Goal: Obtain resource: Download file/media

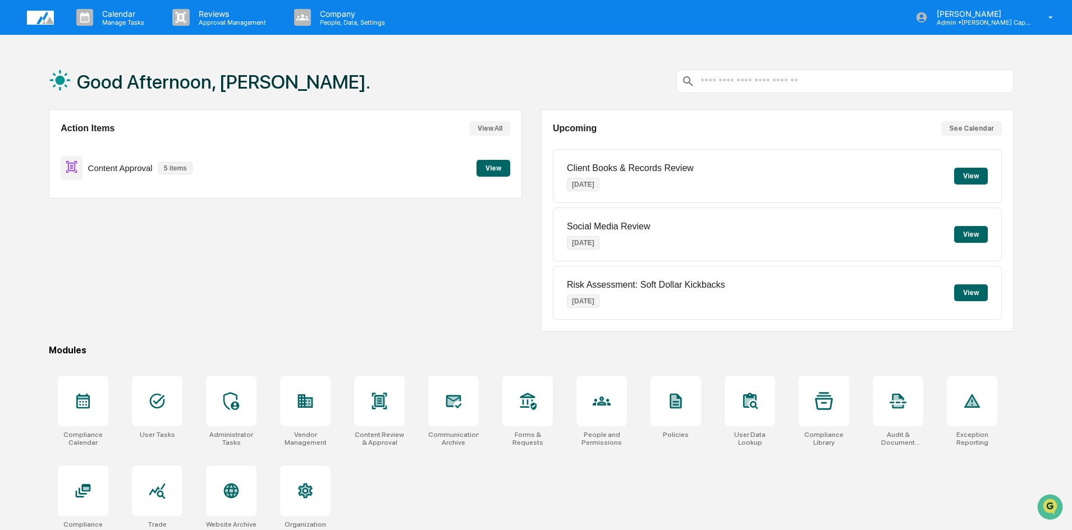
scroll to position [53, 0]
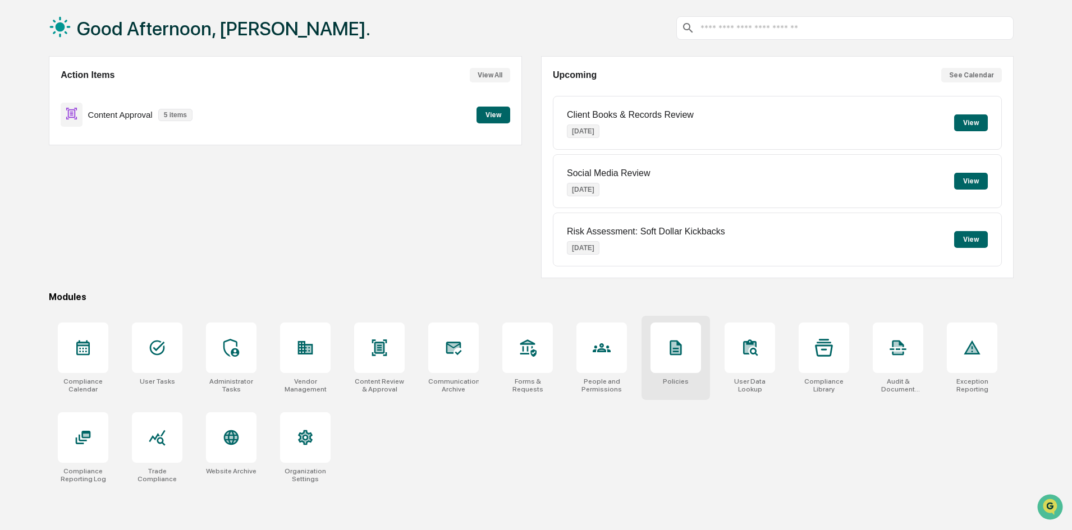
click at [672, 353] on icon at bounding box center [675, 348] width 9 height 12
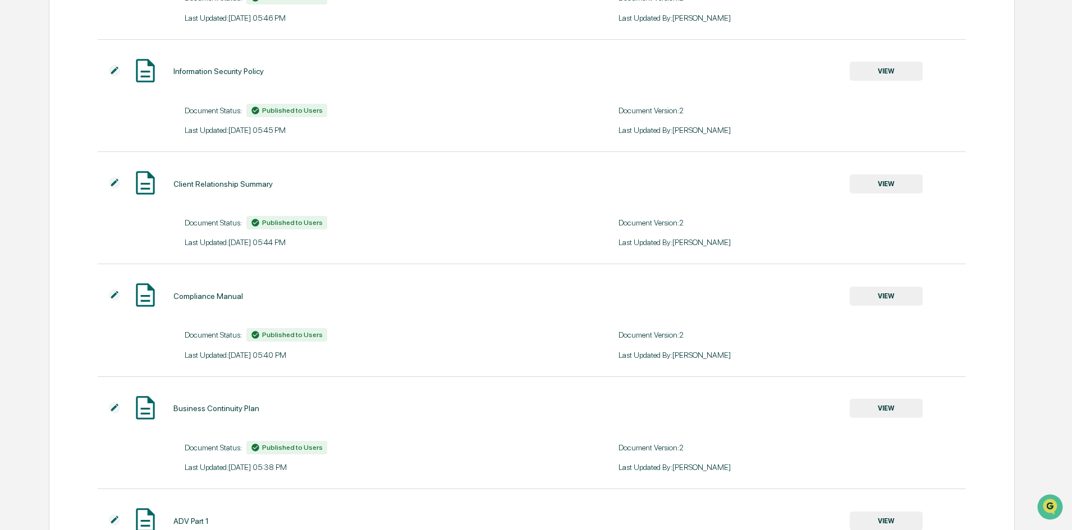
scroll to position [561, 0]
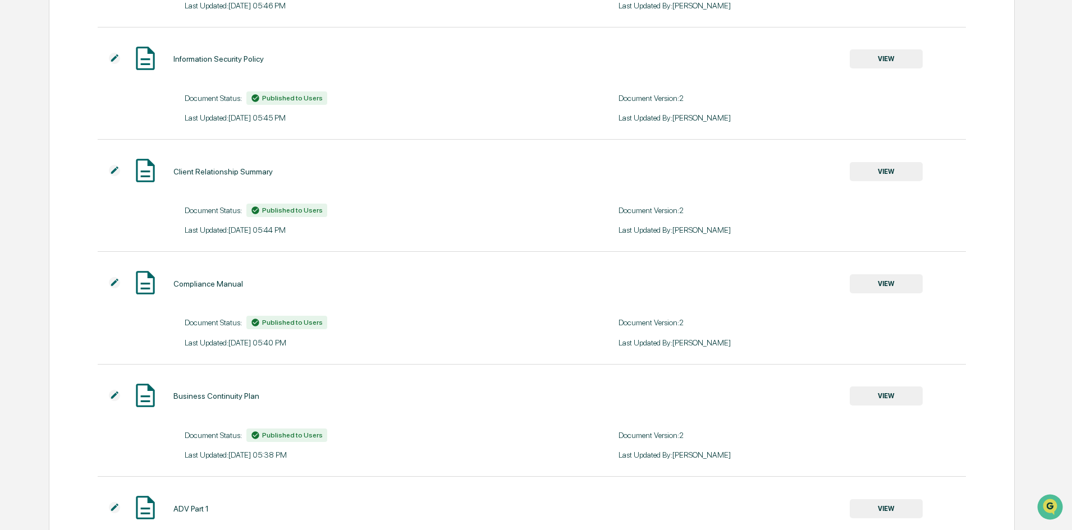
click at [901, 284] on button "VIEW" at bounding box center [885, 283] width 73 height 19
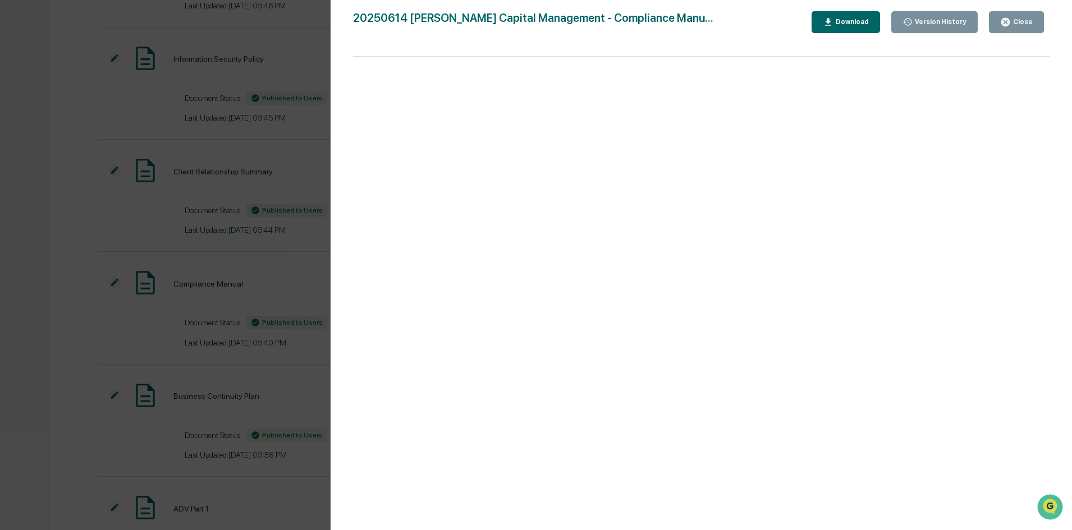
click at [858, 25] on div "Download" at bounding box center [850, 22] width 35 height 8
click at [307, 30] on div "Version History [DATE] 09:40 PM [PERSON_NAME] [DATE] 09:40 PM [PERSON_NAME] 202…" at bounding box center [536, 265] width 1072 height 530
